Goal: Task Accomplishment & Management: Complete application form

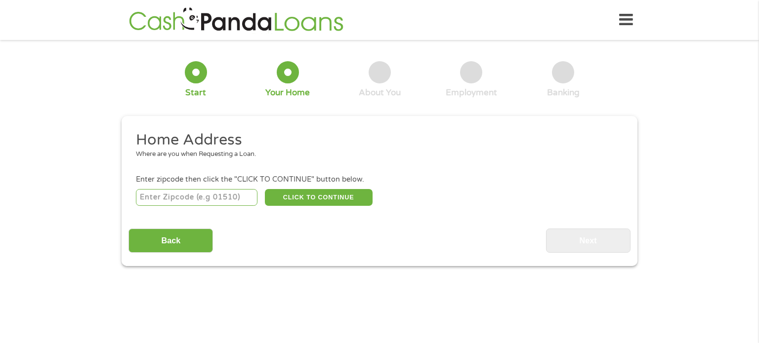
click at [178, 196] on input "number" at bounding box center [197, 197] width 122 height 17
type input "36832"
click at [329, 196] on button "CLICK TO CONTINUE" at bounding box center [319, 197] width 108 height 17
type input "36832"
type input "Auburn"
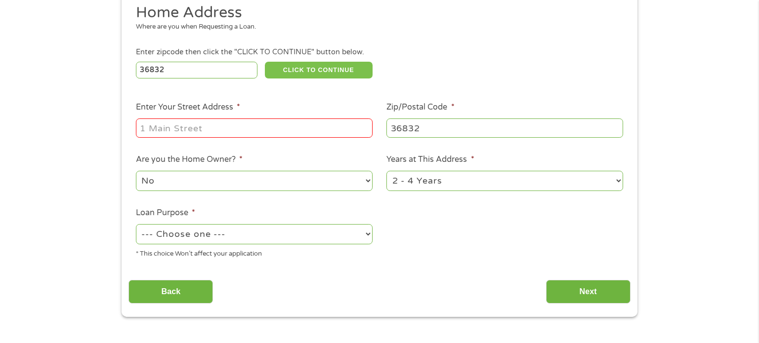
scroll to position [128, 0]
click at [369, 236] on select "--- Choose one --- Pay Bills Debt Consolidation Home Improvement Major Purchase…" at bounding box center [254, 234] width 237 height 20
click at [136, 225] on select "--- Choose one --- Pay Bills Debt Consolidation Home Improvement Major Purchase…" at bounding box center [254, 234] width 237 height 20
click at [370, 233] on select "--- Choose one --- Pay Bills Debt Consolidation Home Improvement Major Purchase…" at bounding box center [254, 234] width 237 height 20
select select "shorttermcash"
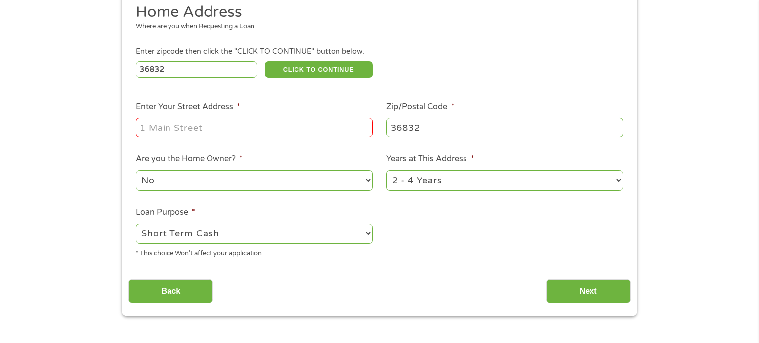
click at [136, 225] on select "--- Choose one --- Pay Bills Debt Consolidation Home Improvement Major Purchase…" at bounding box center [254, 234] width 237 height 20
click at [166, 127] on input "Enter Your Street Address *" at bounding box center [254, 127] width 237 height 19
type input "[STREET_ADDRESS][PERSON_NAME]"
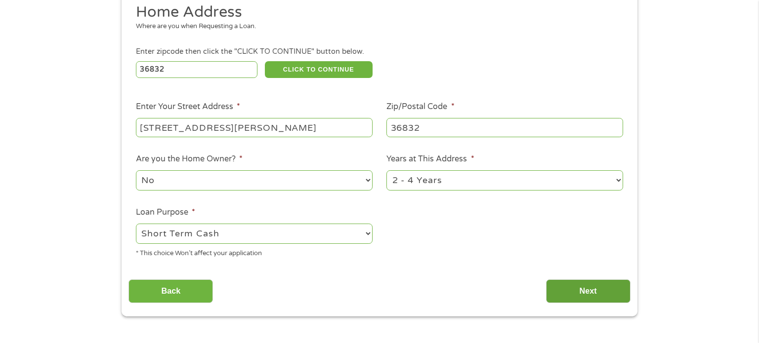
click at [598, 292] on input "Next" at bounding box center [588, 292] width 84 height 24
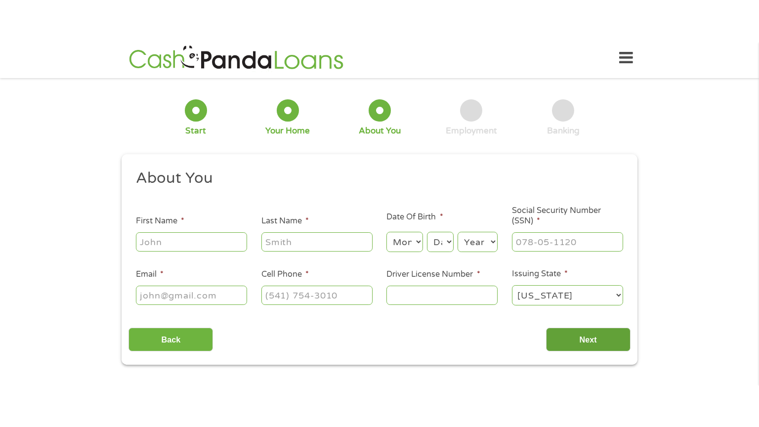
scroll to position [0, 0]
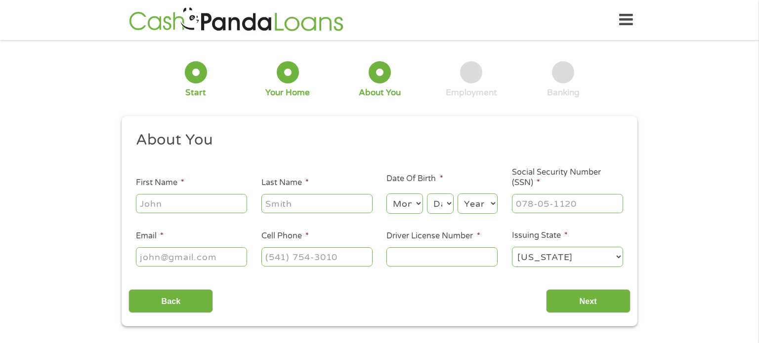
click at [170, 202] on input "First Name *" at bounding box center [191, 203] width 111 height 19
type input "[PERSON_NAME]"
type input "[EMAIL_ADDRESS][DOMAIN_NAME]"
type input "[PHONE_NUMBER]"
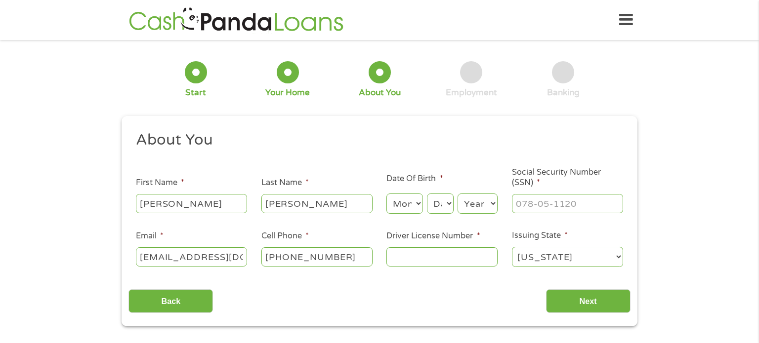
click at [420, 204] on select "Month 1 2 3 4 5 6 7 8 9 10 11 12" at bounding box center [404, 204] width 36 height 20
select select "6"
click at [386, 194] on select "Month 1 2 3 4 5 6 7 8 9 10 11 12" at bounding box center [404, 204] width 36 height 20
click at [451, 204] on select "Day 1 2 3 4 5 6 7 8 9 10 11 12 13 14 15 16 17 18 19 20 21 22 23 24 25 26 27 28 …" at bounding box center [440, 204] width 27 height 20
select select "13"
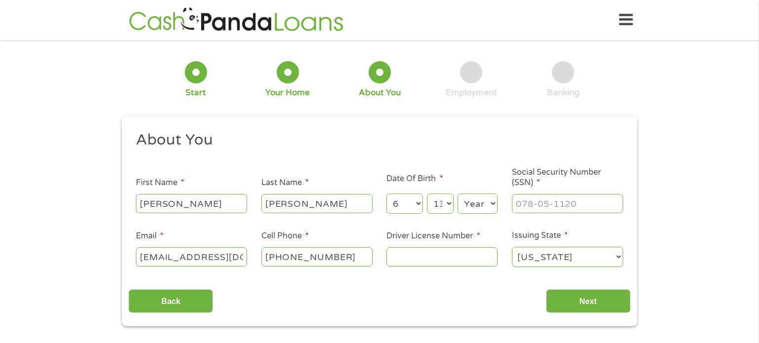
click at [427, 194] on select "Day 1 2 3 4 5 6 7 8 9 10 11 12 13 14 15 16 17 18 19 20 21 22 23 24 25 26 27 28 …" at bounding box center [440, 204] width 27 height 20
click at [493, 202] on select "Year [DATE] 2006 2005 2004 2003 2002 2001 2000 1999 1998 1997 1996 1995 1994 19…" at bounding box center [477, 204] width 40 height 20
select select "1972"
click at [457, 194] on select "Year [DATE] 2006 2005 2004 2003 2002 2001 2000 1999 1998 1997 1996 1995 1994 19…" at bounding box center [477, 204] width 40 height 20
click at [524, 204] on input "___-__-____" at bounding box center [567, 203] width 111 height 19
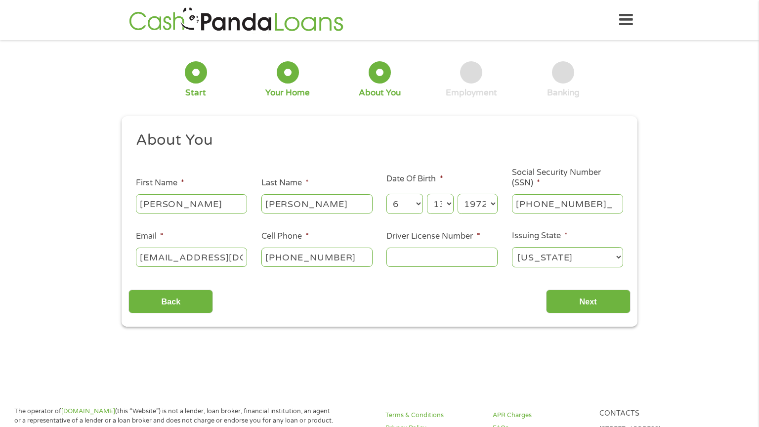
type input "424-21-6929"
click at [408, 253] on input "Driver License Number *" at bounding box center [441, 257] width 111 height 19
type input "5461662"
click at [587, 296] on input "Next" at bounding box center [588, 302] width 84 height 24
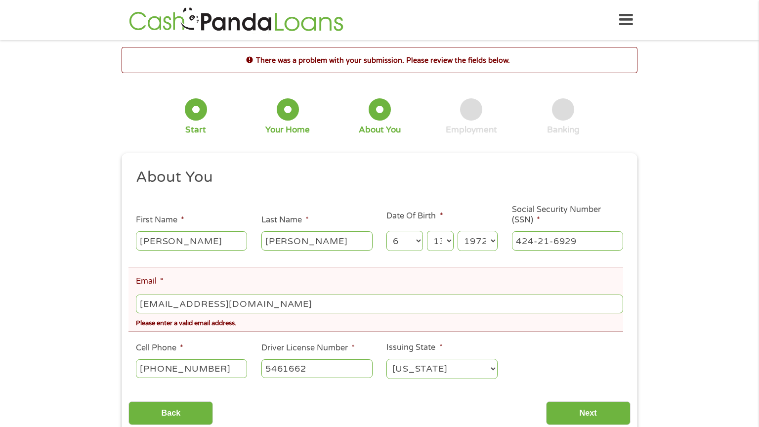
scroll to position [4, 4]
click at [269, 304] on input "[EMAIL_ADDRESS][DOMAIN_NAME]" at bounding box center [379, 303] width 487 height 19
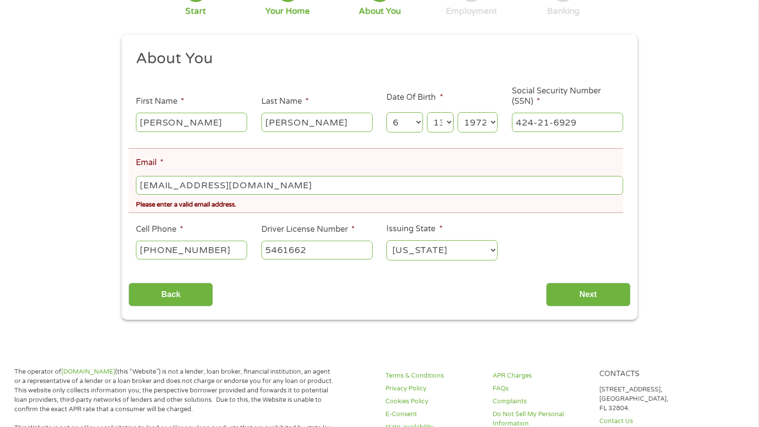
scroll to position [120, 0]
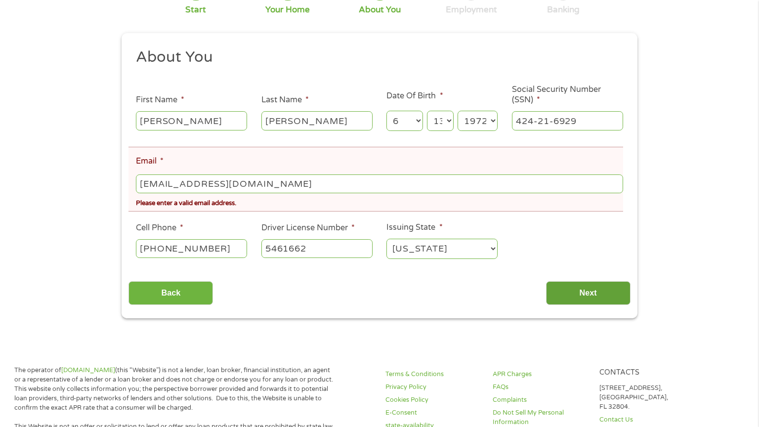
type input "[EMAIL_ADDRESS][DOMAIN_NAME]"
click at [585, 292] on input "Next" at bounding box center [588, 293] width 84 height 24
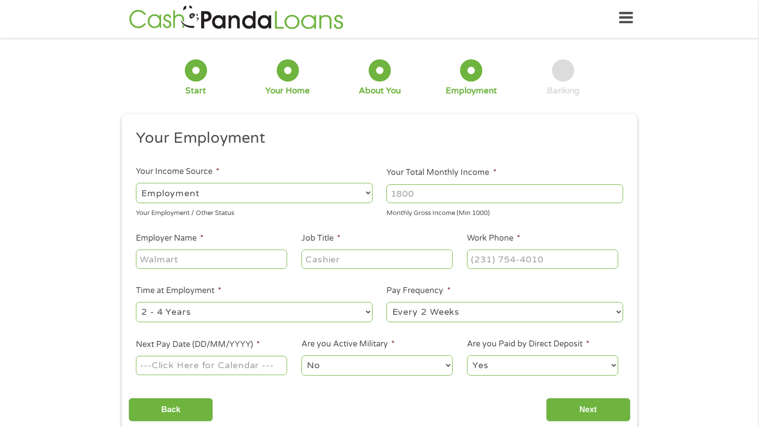
scroll to position [0, 0]
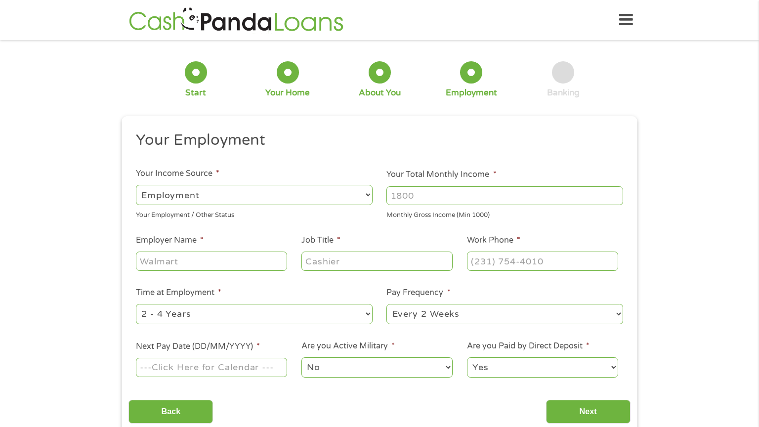
click at [368, 194] on select "--- Choose one --- Employment [DEMOGRAPHIC_DATA] Benefits" at bounding box center [254, 195] width 237 height 20
click at [136, 185] on select "--- Choose one --- Employment [DEMOGRAPHIC_DATA] Benefits" at bounding box center [254, 195] width 237 height 20
click at [432, 198] on input "Your Total Monthly Income *" at bounding box center [504, 195] width 237 height 19
type input "2080"
click at [188, 262] on input "Employer Name *" at bounding box center [211, 260] width 151 height 19
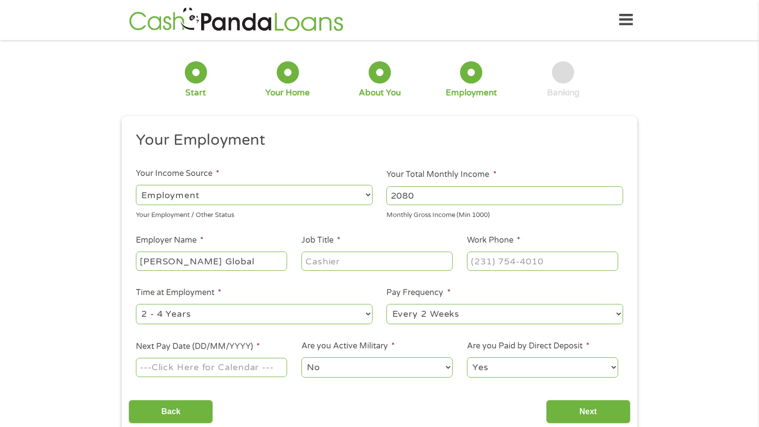
type input "[PERSON_NAME] Global"
click at [403, 262] on input "Job Title *" at bounding box center [376, 260] width 151 height 19
type input "manager"
click at [516, 264] on input "(___) ___-____" at bounding box center [542, 260] width 151 height 19
type input "[PHONE_NUMBER]"
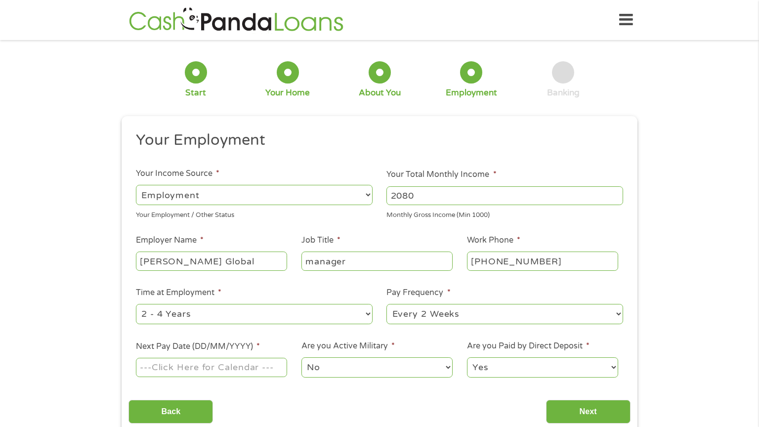
click at [368, 311] on select "--- Choose one --- 1 Year or less 1 - 2 Years 2 - 4 Years Over 4 Years" at bounding box center [254, 314] width 237 height 20
select select "60months"
click at [136, 304] on select "--- Choose one --- 1 Year or less 1 - 2 Years 2 - 4 Years Over 4 Years" at bounding box center [254, 314] width 237 height 20
click at [617, 314] on select "--- Choose one --- Every 2 Weeks Every Week Monthly Semi-Monthly" at bounding box center [504, 314] width 237 height 20
select select "monthly"
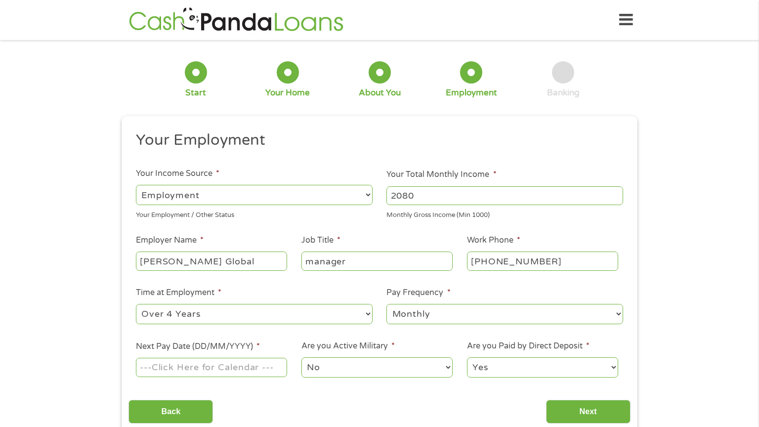
click at [386, 304] on select "--- Choose one --- Every 2 Weeks Every Week Monthly Semi-Monthly" at bounding box center [504, 314] width 237 height 20
click at [156, 368] on input "Next Pay Date (DD/MM/YYYY) *" at bounding box center [211, 367] width 151 height 19
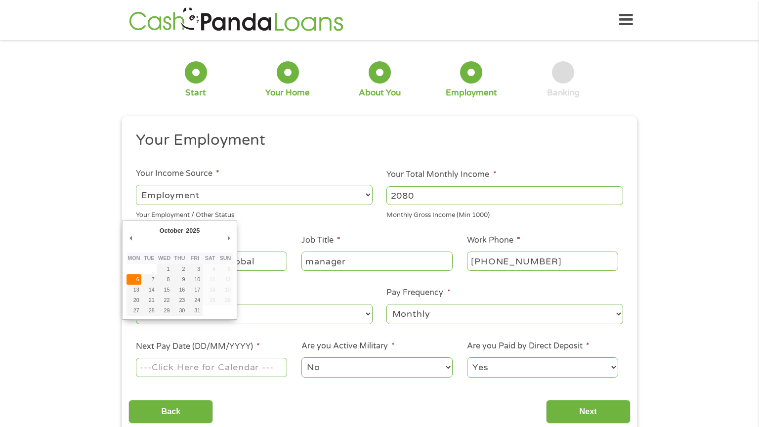
type input "[DATE]"
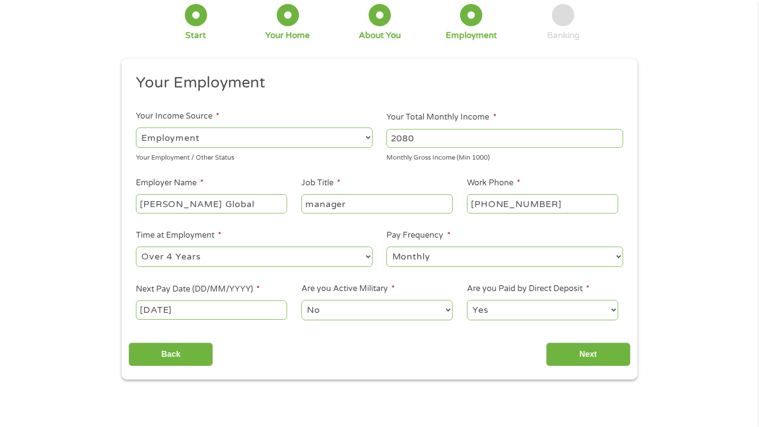
scroll to position [62, 0]
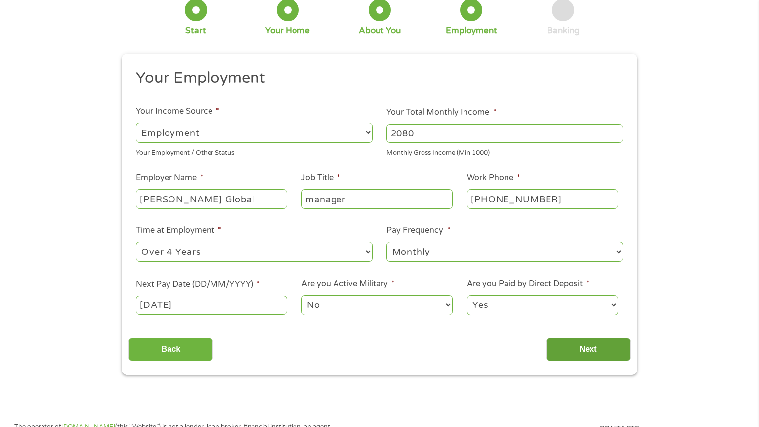
click at [591, 355] on input "Next" at bounding box center [588, 349] width 84 height 24
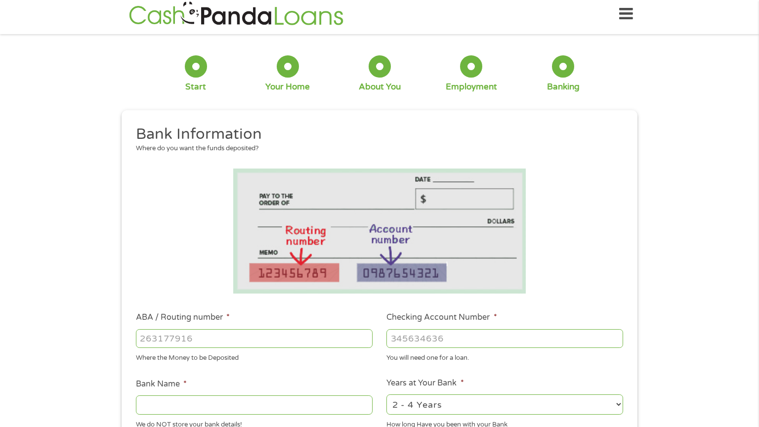
scroll to position [0, 0]
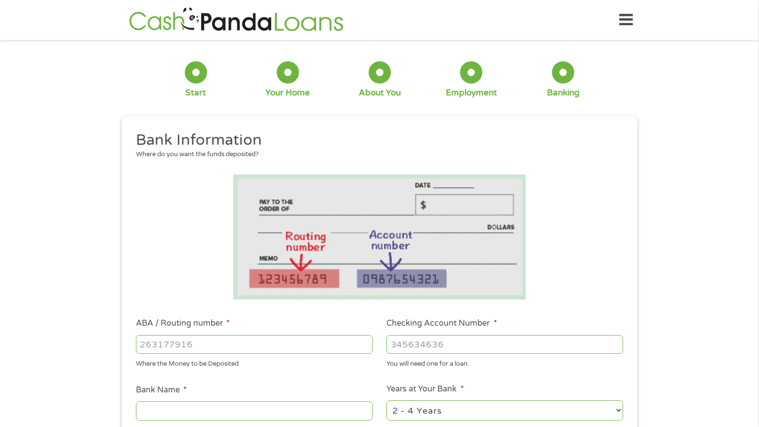
click at [175, 347] on input "ABA / Routing number *" at bounding box center [254, 344] width 237 height 19
type input "062000080"
type input "[PERSON_NAME] FARGO BANK"
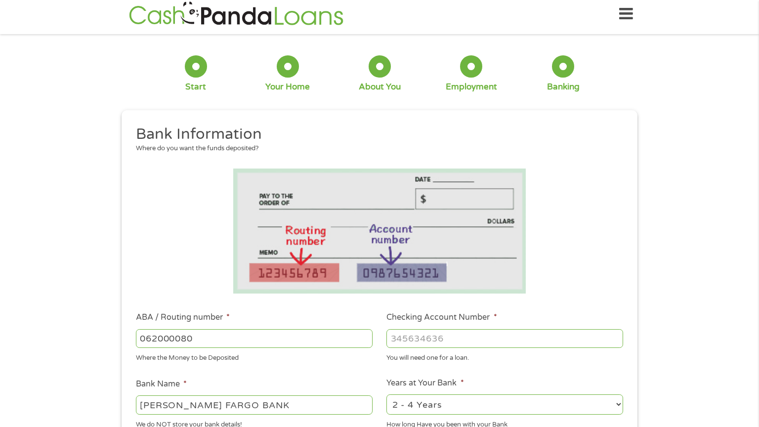
scroll to position [7, 0]
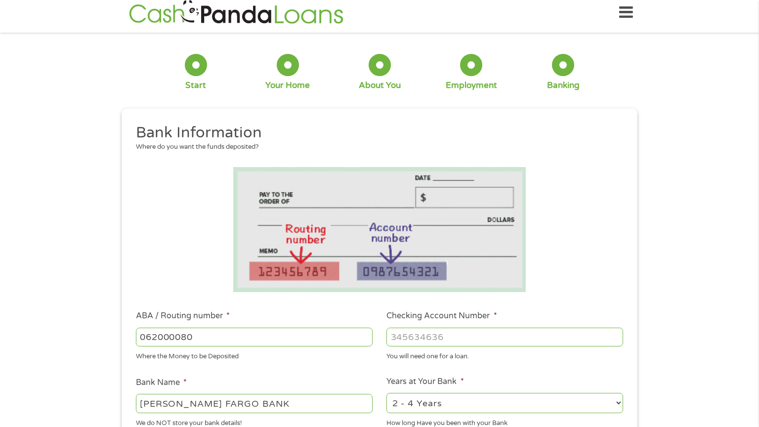
type input "062000080"
click at [433, 339] on input "Checking Account Number *" at bounding box center [504, 337] width 237 height 19
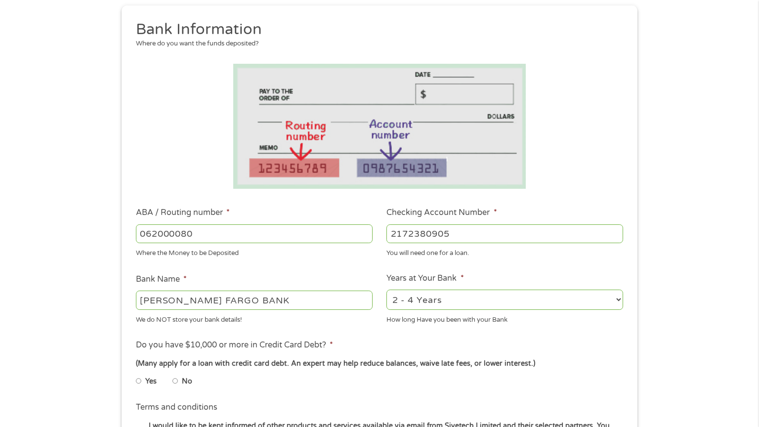
scroll to position [114, 0]
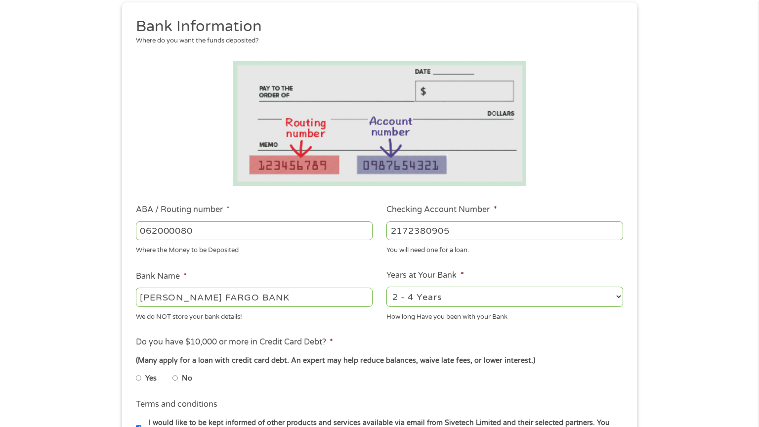
type input "2172380905"
click at [617, 296] on select "2 - 4 Years 6 - 12 Months 1 - 2 Years Over 4 Years" at bounding box center [504, 297] width 237 height 20
select select "60months"
click at [386, 287] on select "2 - 4 Years 6 - 12 Months 1 - 2 Years Over 4 Years" at bounding box center [504, 297] width 237 height 20
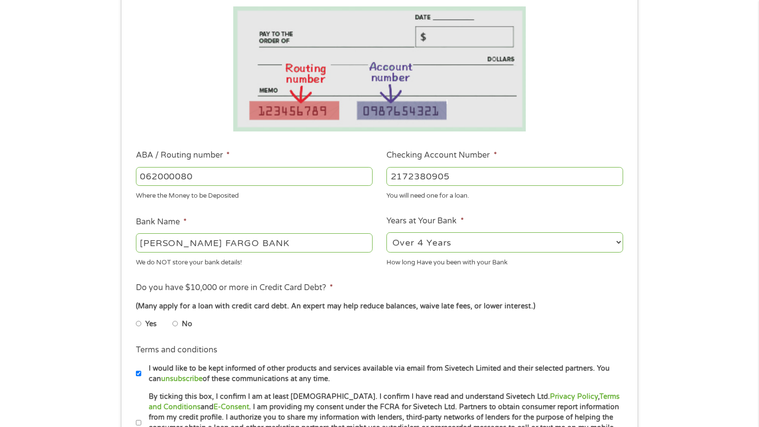
scroll to position [183, 0]
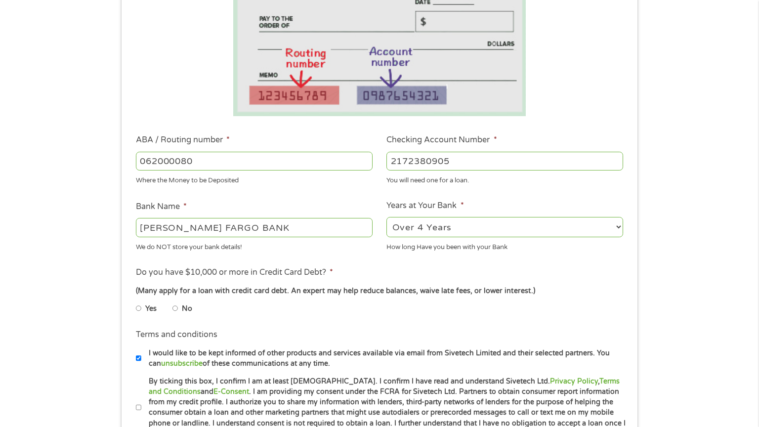
click at [175, 309] on input "No" at bounding box center [175, 308] width 6 height 16
radio input "true"
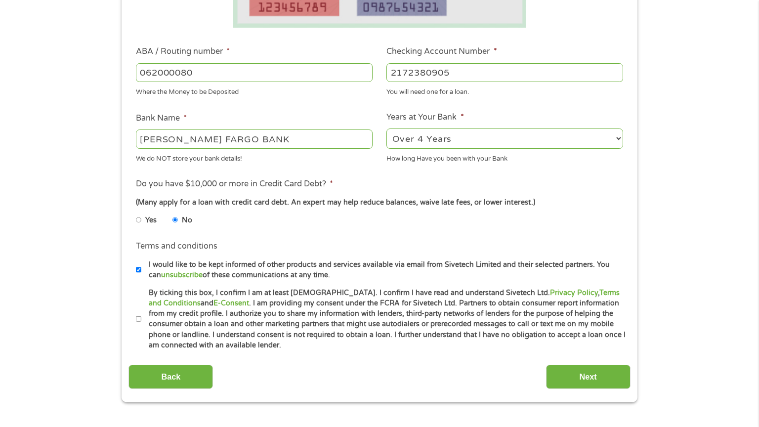
scroll to position [316, 0]
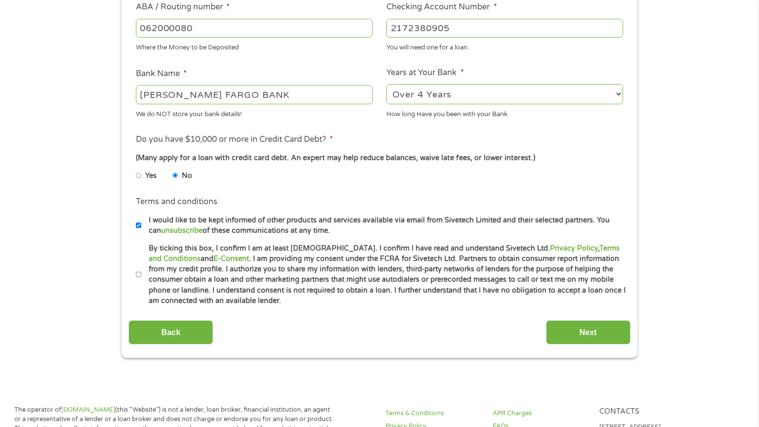
click at [135, 270] on li "Terms and conditions * By ticking this box, I confirm I am at least [DEMOGRAPHI…" at bounding box center [378, 274] width 501 height 63
click at [139, 276] on input "By ticking this box, I confirm I am at least [DEMOGRAPHIC_DATA]. I confirm I ha…" at bounding box center [139, 275] width 6 height 16
checkbox input "true"
click at [599, 333] on input "Next" at bounding box center [588, 332] width 84 height 24
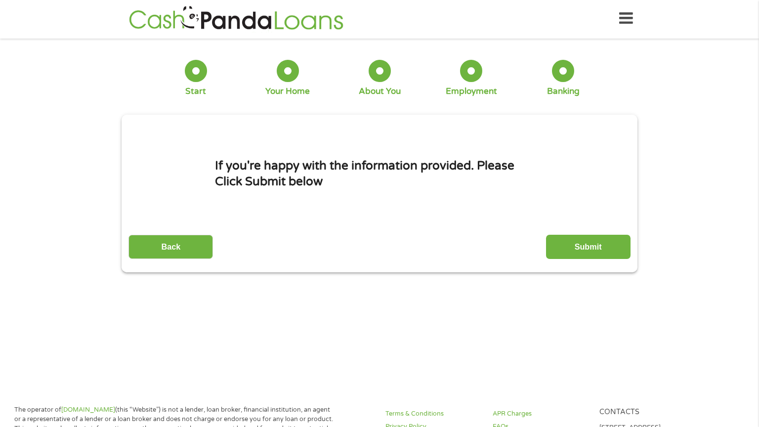
scroll to position [0, 0]
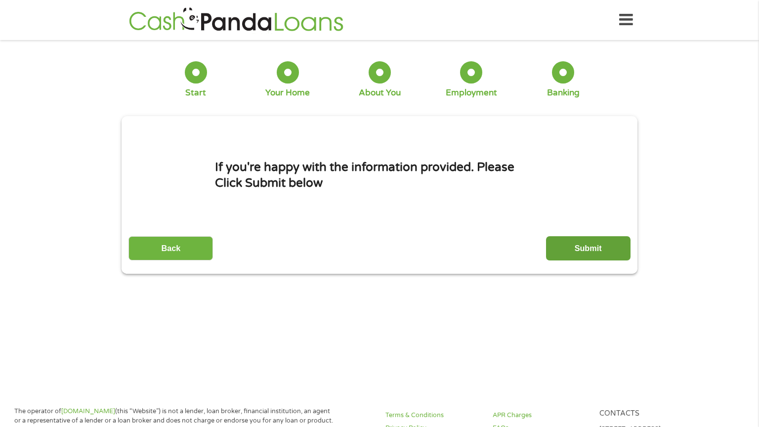
click at [580, 245] on input "Submit" at bounding box center [588, 248] width 84 height 24
